Goal: Task Accomplishment & Management: Manage account settings

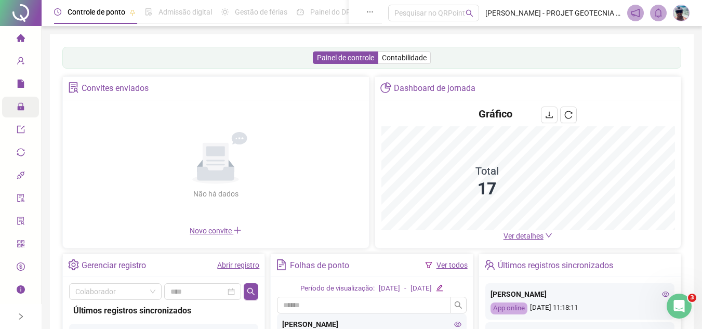
click at [20, 106] on icon "lock" at bounding box center [21, 106] width 8 height 8
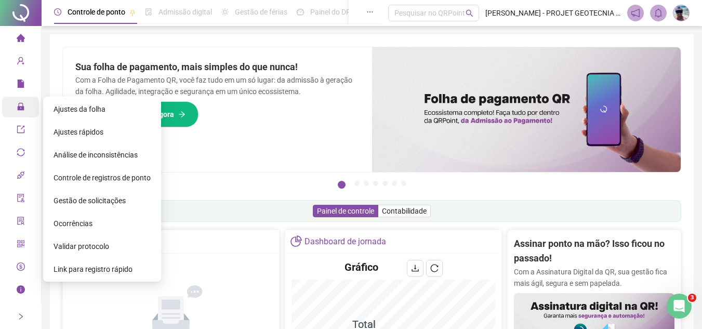
click at [95, 196] on span "Gestão de solicitações" at bounding box center [90, 200] width 72 height 8
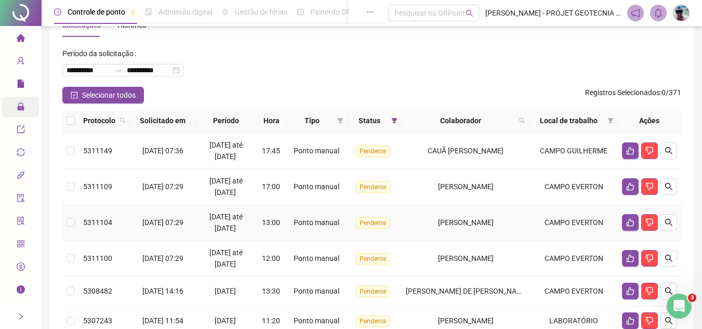
scroll to position [52, 0]
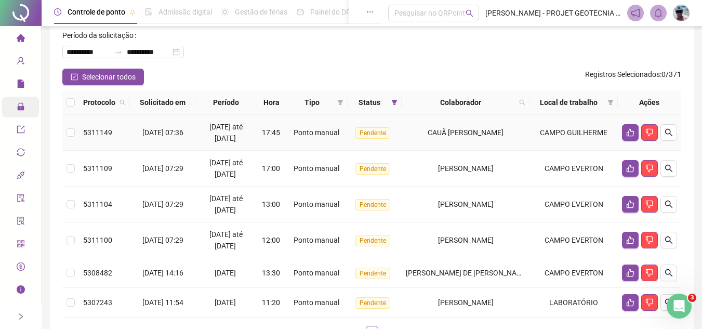
click at [399, 144] on td "Pendente" at bounding box center [375, 133] width 54 height 36
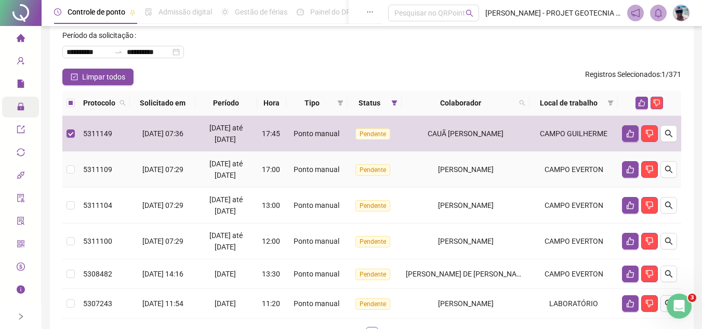
click at [409, 169] on td "[PERSON_NAME]" at bounding box center [466, 170] width 128 height 36
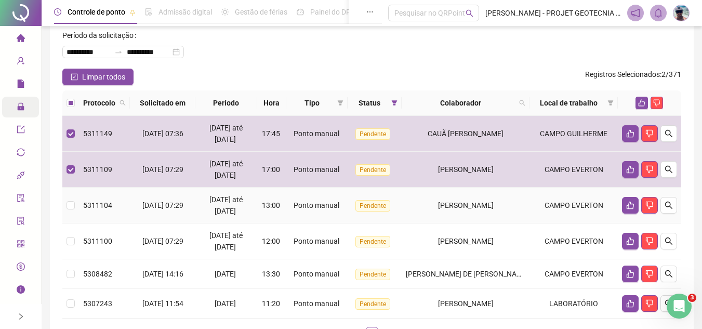
click at [413, 206] on div "[PERSON_NAME]" at bounding box center [466, 205] width 120 height 11
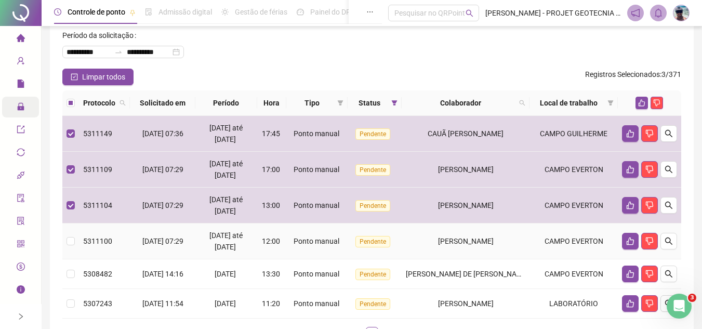
click at [421, 242] on div "[PERSON_NAME]" at bounding box center [466, 240] width 120 height 11
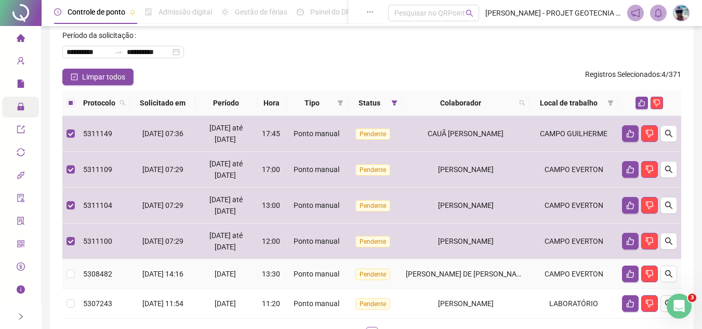
click at [430, 275] on span "[PERSON_NAME] DE [PERSON_NAME]" at bounding box center [467, 274] width 123 height 8
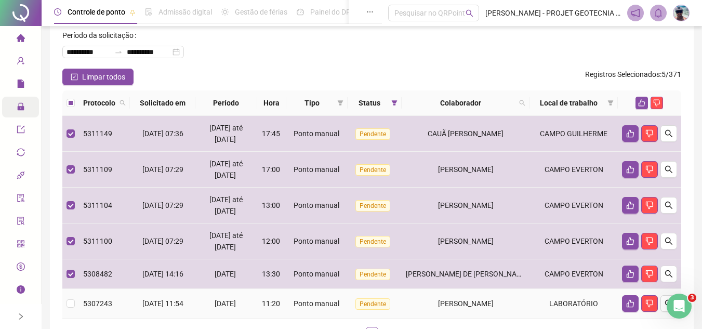
click at [426, 305] on div "[PERSON_NAME]" at bounding box center [466, 303] width 120 height 11
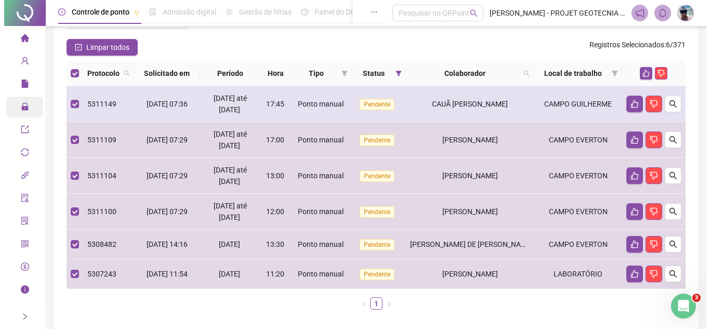
scroll to position [0, 0]
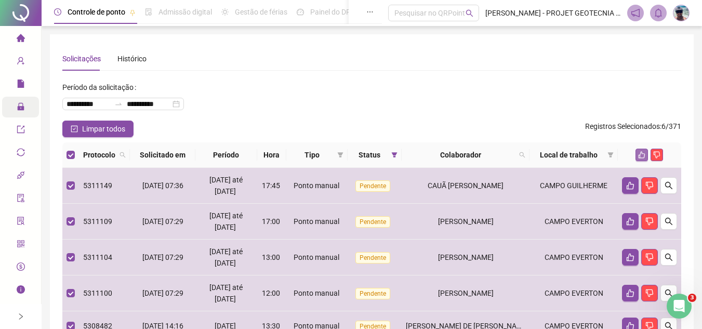
click at [643, 155] on icon "like" at bounding box center [641, 154] width 7 height 7
click at [643, 155] on body "**********" at bounding box center [351, 164] width 702 height 329
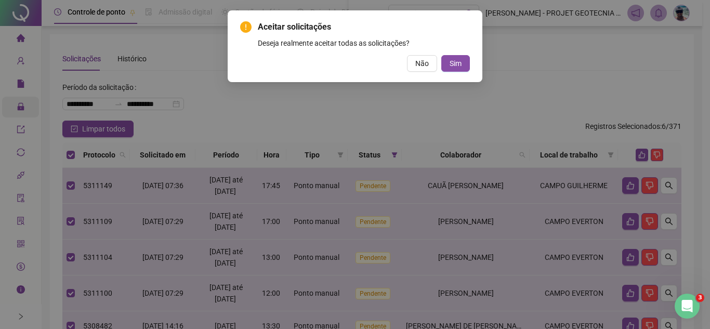
drag, startPoint x: 445, startPoint y: 46, endPoint x: 447, endPoint y: 57, distance: 11.1
click at [445, 48] on div "Deseja realmente aceitar todas as solicitações?" at bounding box center [364, 42] width 212 height 11
click at [450, 64] on span "Sim" at bounding box center [456, 63] width 12 height 11
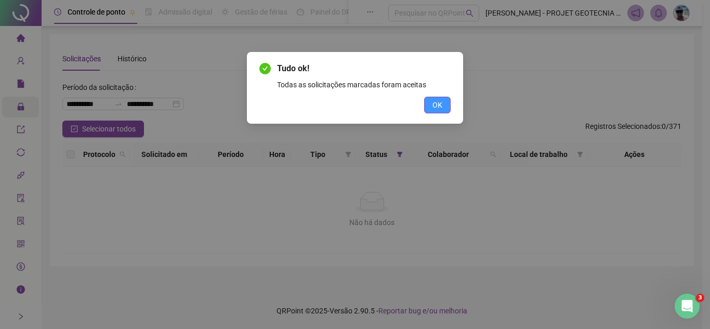
click at [437, 107] on span "OK" at bounding box center [437, 104] width 10 height 11
